Goal: Task Accomplishment & Management: Manage account settings

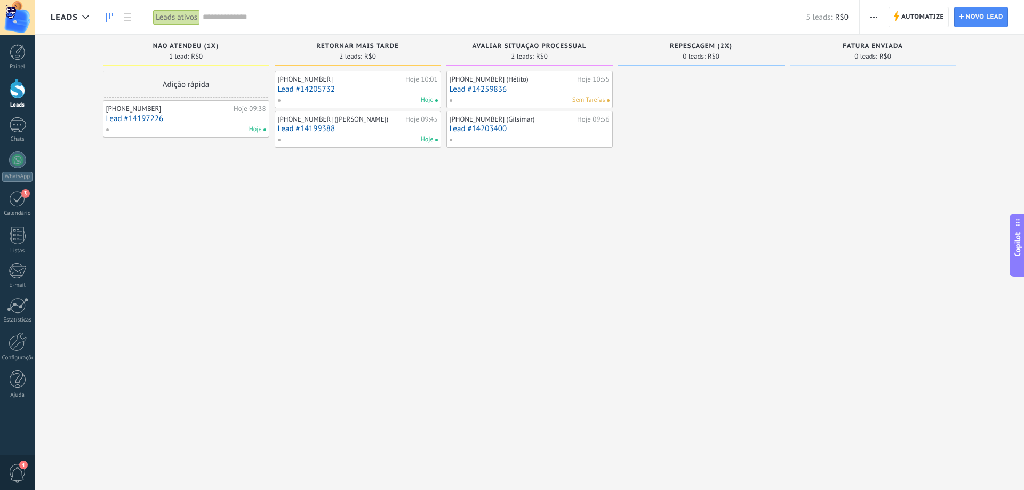
scroll to position [16, 0]
click at [344, 181] on div "[PHONE_NUMBER] Hoje 10:01 Lead #14205732 Hoje [PHONE_NUMBER] ([PERSON_NAME]) Ho…" at bounding box center [358, 246] width 166 height 351
drag, startPoint x: 473, startPoint y: 132, endPoint x: 495, endPoint y: 123, distance: 24.2
click at [495, 123] on div "Leads Leads ativos Aplicar 5 leads: R$0 Leads ativos Meus leads Leads ganhos Le…" at bounding box center [529, 254] width 989 height 508
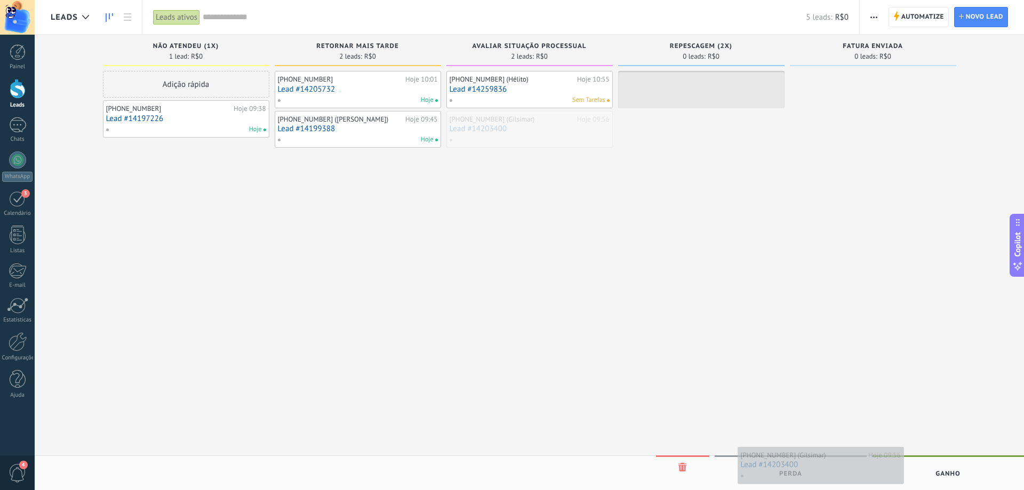
drag, startPoint x: 500, startPoint y: 130, endPoint x: 791, endPoint y: 466, distance: 443.8
click at [791, 466] on div "Leads Leads ativos Aplicar 5 leads: R$0 Leads ativos Meus leads Leads ganhos Le…" at bounding box center [529, 254] width 989 height 508
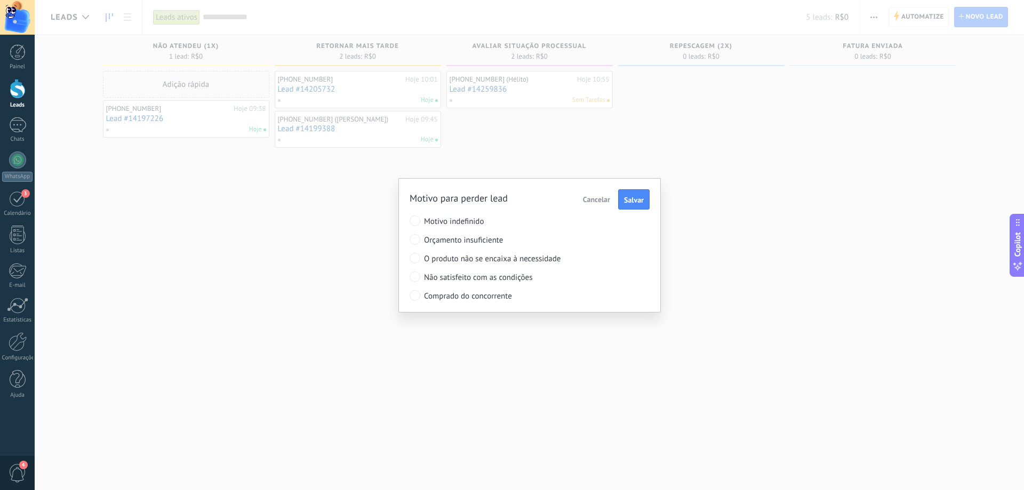
click at [491, 297] on span "Comprado do concorrente" at bounding box center [510, 296] width 172 height 10
click at [627, 199] on span "Salvar" at bounding box center [634, 199] width 20 height 7
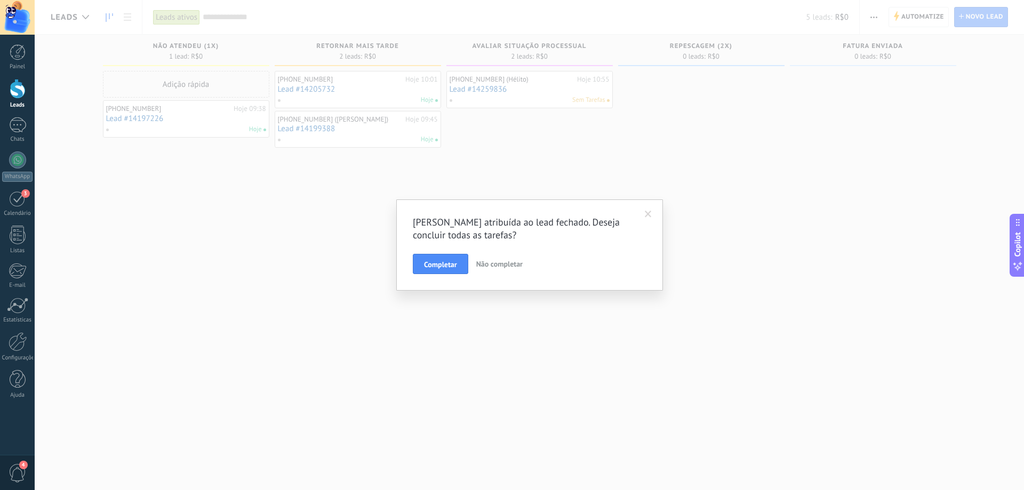
click at [507, 267] on span "Não completar" at bounding box center [499, 264] width 46 height 10
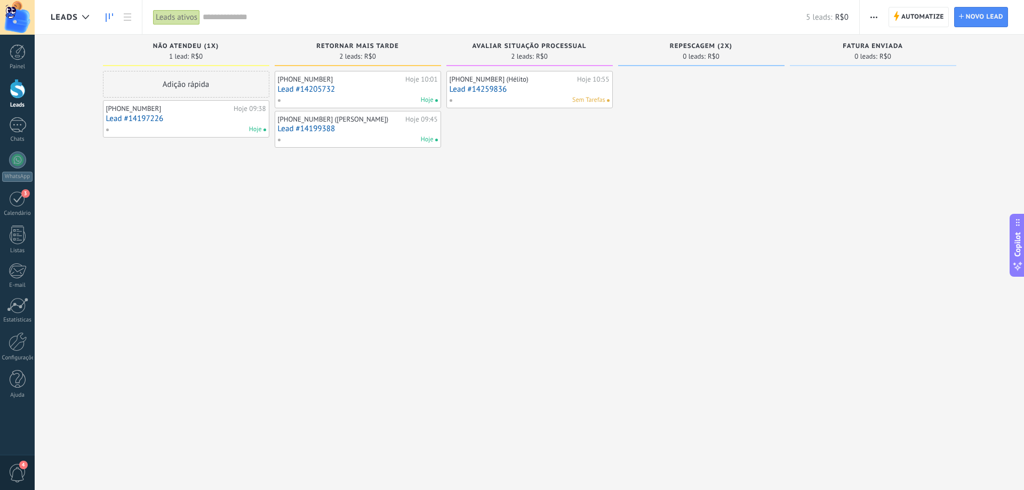
click at [199, 121] on link "Lead #14197226" at bounding box center [186, 118] width 160 height 9
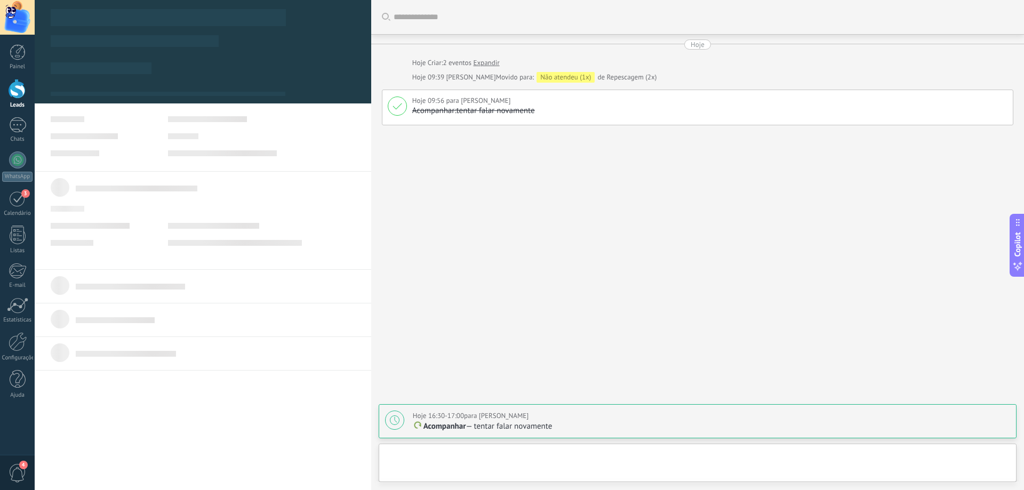
click at [22, 89] on div at bounding box center [18, 89] width 16 height 20
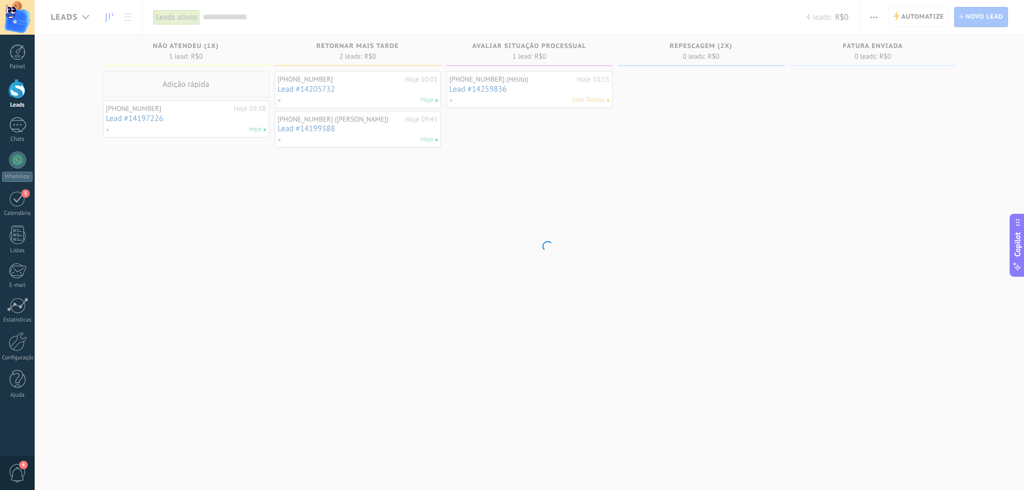
click at [642, 152] on body ".abecls-1,.abecls-2{fill-rule:evenodd}.abecls-2{fill:#fff} .abhcls-1{fill:none}…" at bounding box center [512, 245] width 1024 height 490
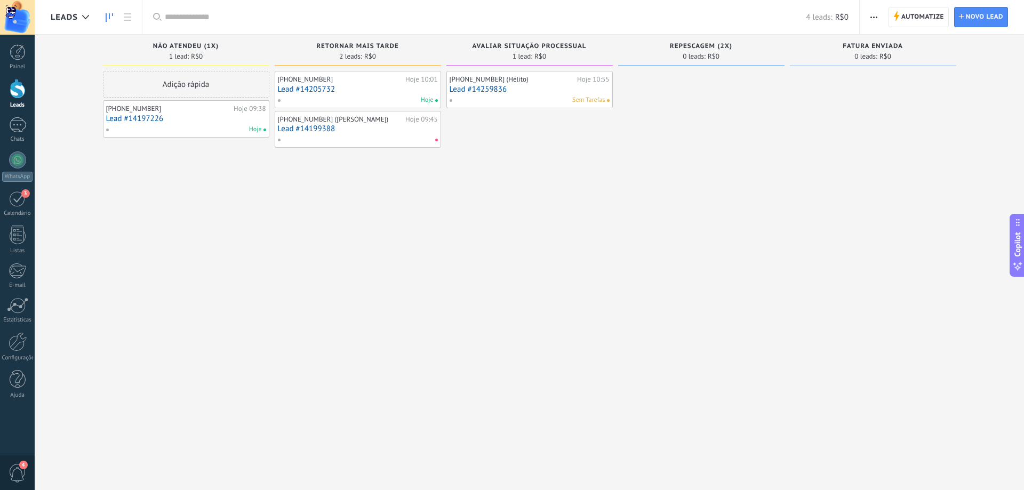
scroll to position [16, 0]
click at [521, 97] on div "Sem Tarefas" at bounding box center [527, 100] width 156 height 10
click at [486, 89] on link "Lead #14259836" at bounding box center [530, 89] width 160 height 9
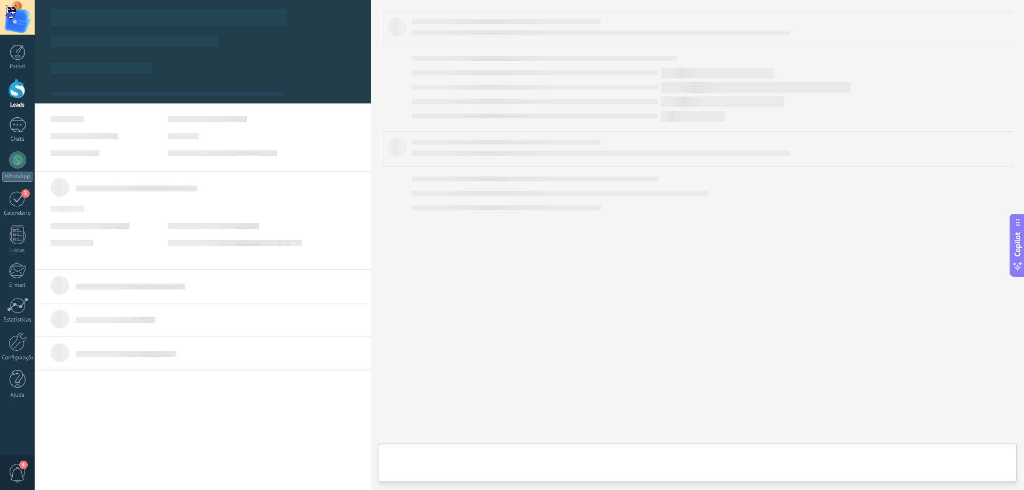
scroll to position [16, 0]
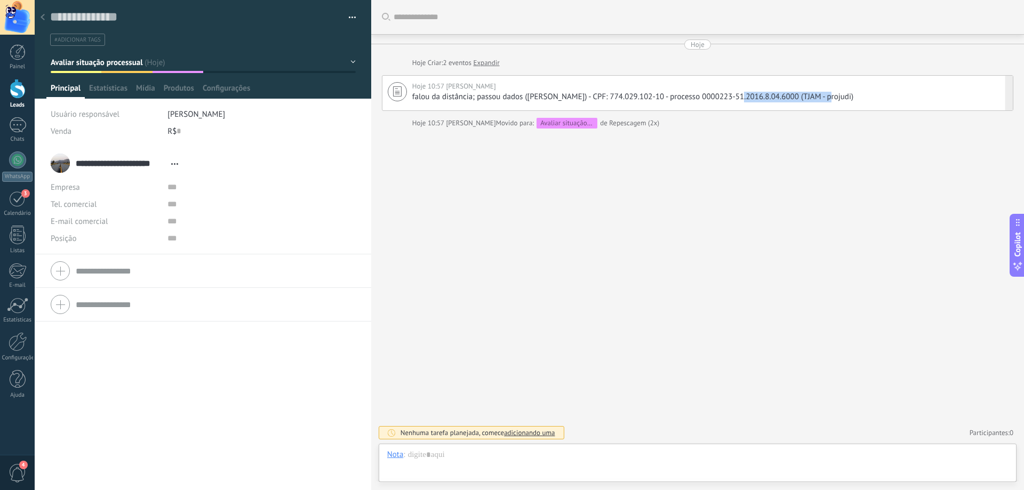
drag, startPoint x: 818, startPoint y: 99, endPoint x: 722, endPoint y: 98, distance: 96.0
click at [722, 98] on span "falou da distância; passou dados ([PERSON_NAME]) - CPF: 774.029.102-10 - proces…" at bounding box center [632, 97] width 441 height 10
type textarea "**********"
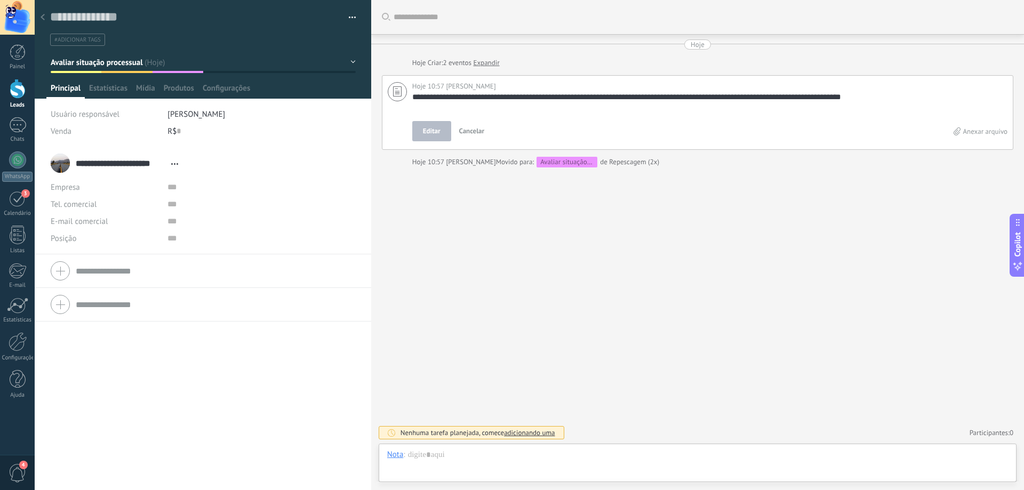
scroll to position [11, 0]
click at [753, 94] on textarea "**********" at bounding box center [709, 102] width 595 height 21
drag, startPoint x: 722, startPoint y: 96, endPoint x: 818, endPoint y: 98, distance: 96.0
click at [818, 98] on textarea "**********" at bounding box center [709, 102] width 595 height 21
